Goal: Check status: Check status

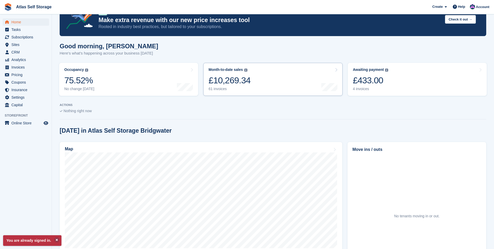
scroll to position [78, 0]
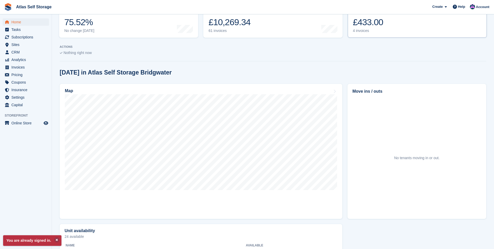
click at [364, 30] on div "4 invoices" at bounding box center [371, 31] width 36 height 4
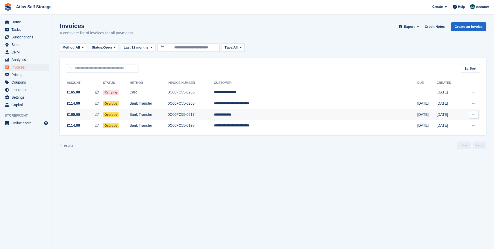
click at [72, 114] on span "£165.00" at bounding box center [73, 114] width 13 height 5
